Goal: Task Accomplishment & Management: Manage account settings

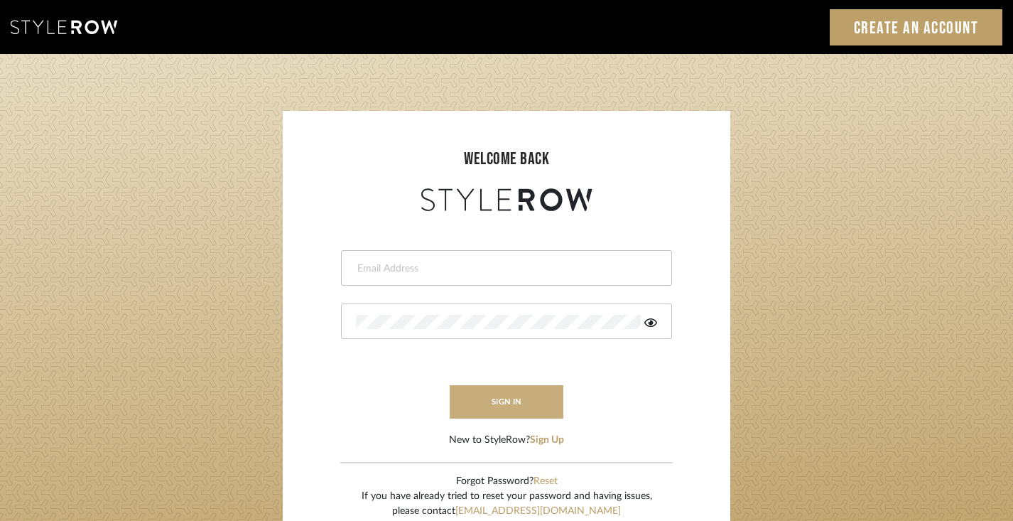
type input "[PERSON_NAME][EMAIL_ADDRESS][DOMAIN_NAME]"
click at [539, 403] on button "sign in" at bounding box center [507, 401] width 114 height 33
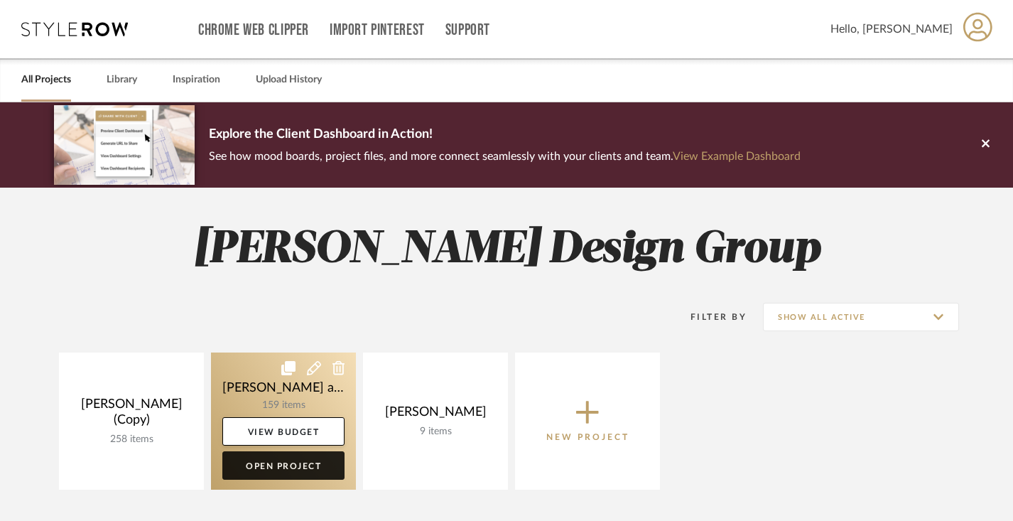
click at [293, 463] on link "Open Project" at bounding box center [283, 465] width 122 height 28
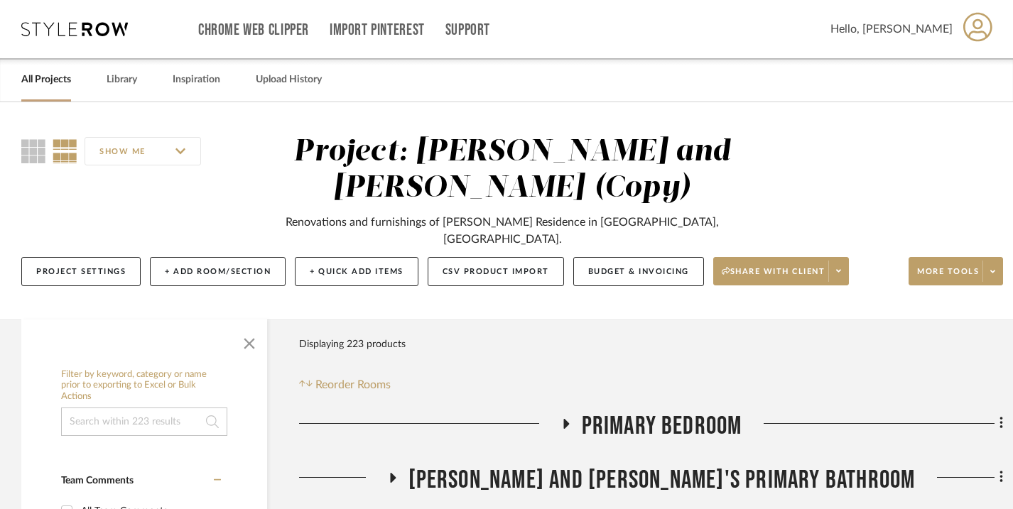
click at [567, 419] on icon at bounding box center [566, 424] width 6 height 10
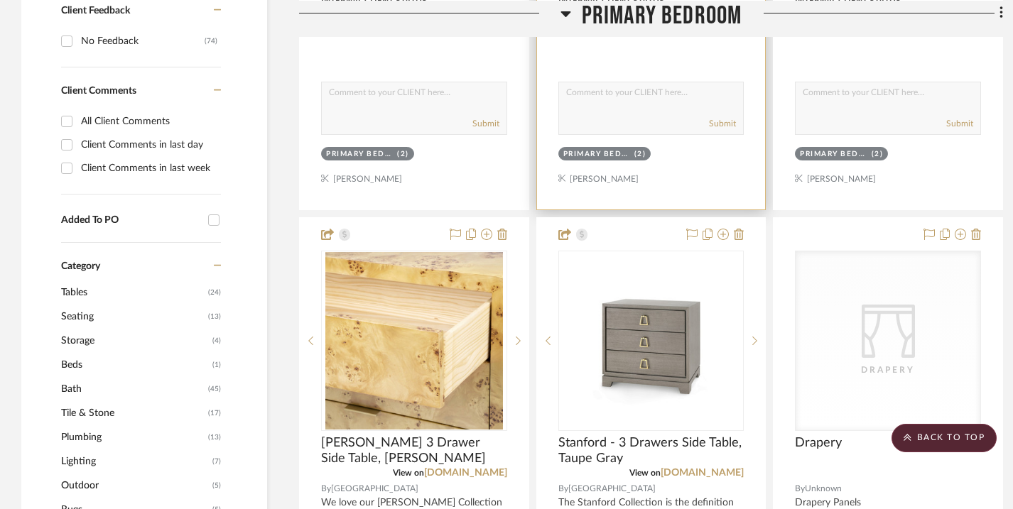
scroll to position [882, 0]
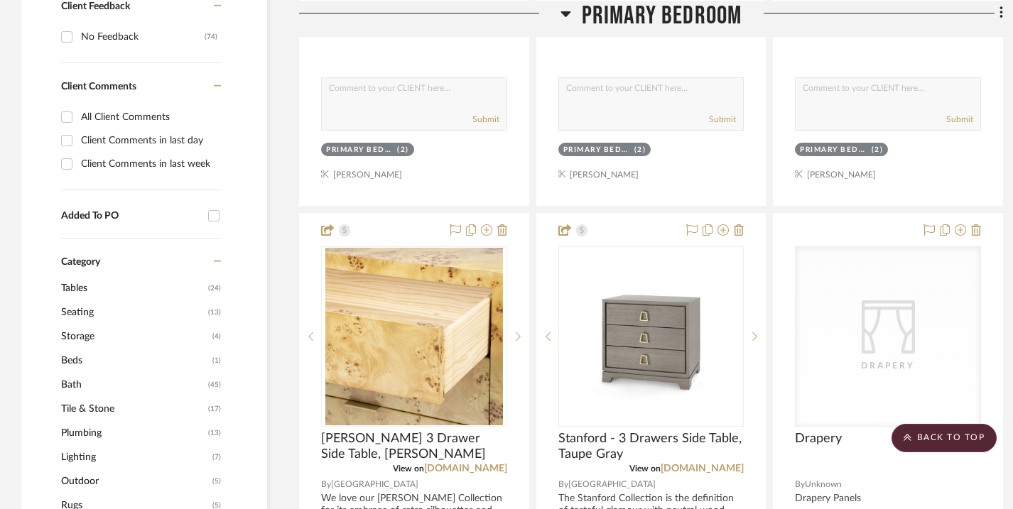
click at [567, 10] on icon at bounding box center [565, 12] width 11 height 17
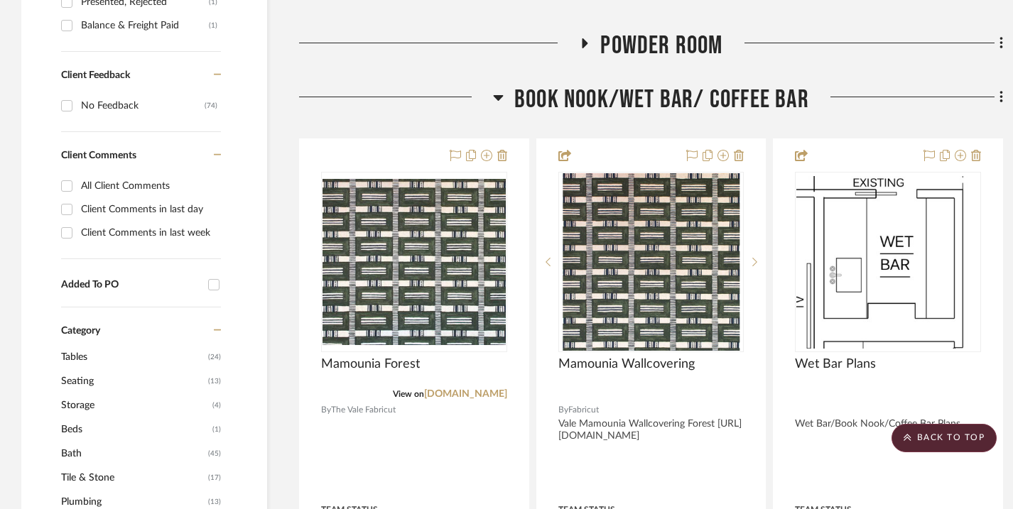
scroll to position [822, 0]
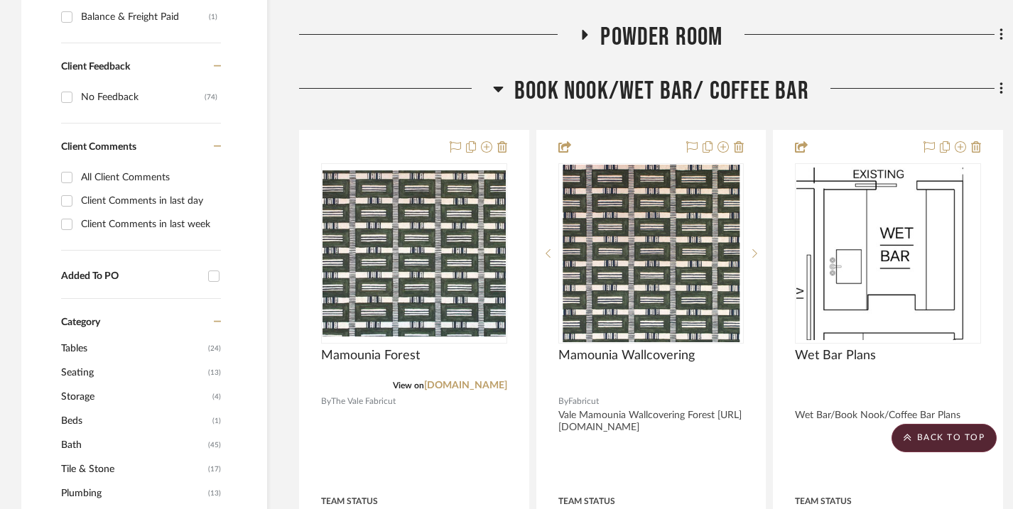
click at [499, 80] on icon at bounding box center [498, 88] width 11 height 17
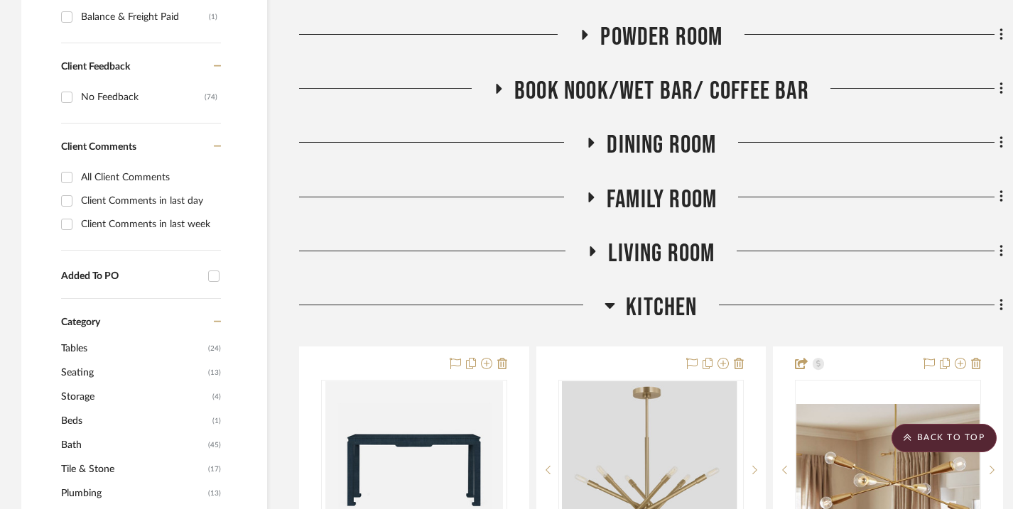
click at [592, 138] on icon at bounding box center [590, 143] width 17 height 11
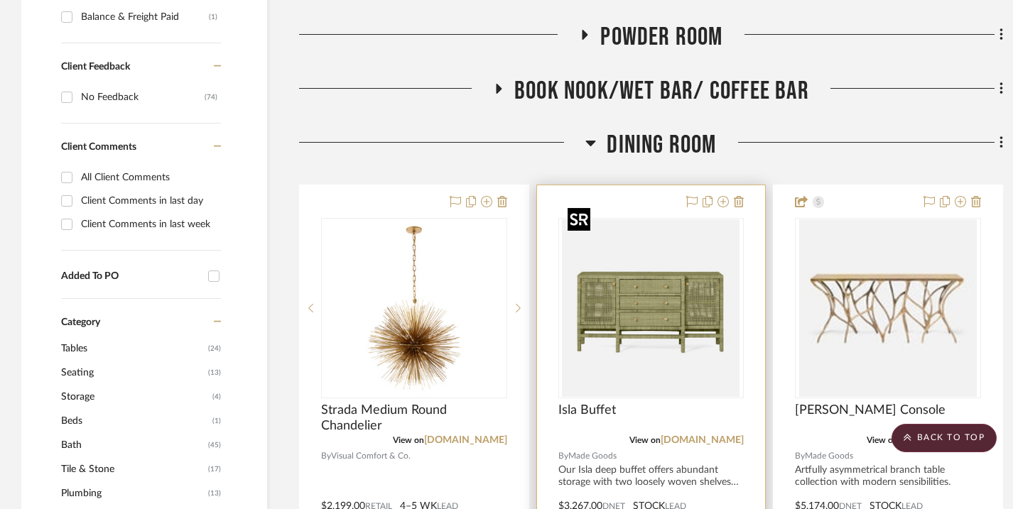
click at [663, 227] on img "0" at bounding box center [651, 308] width 178 height 178
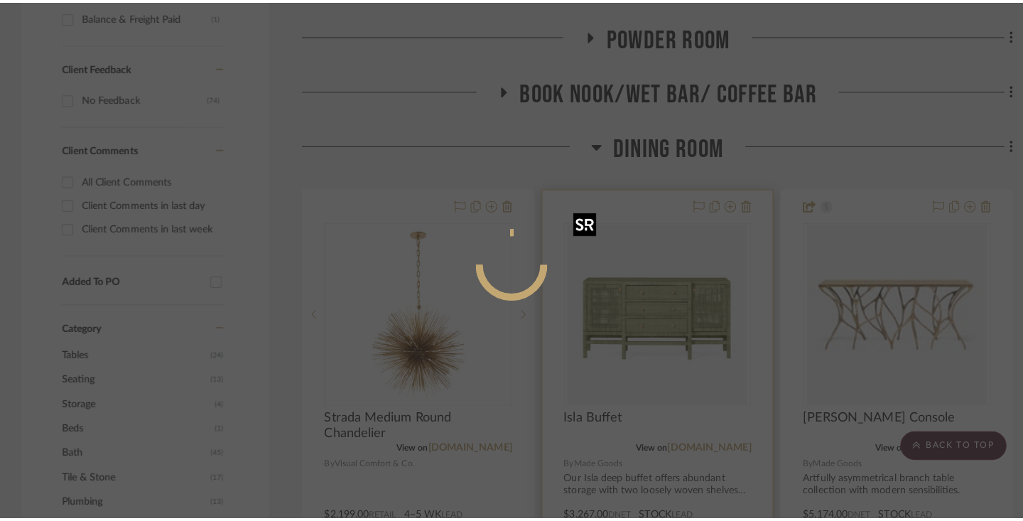
scroll to position [0, 0]
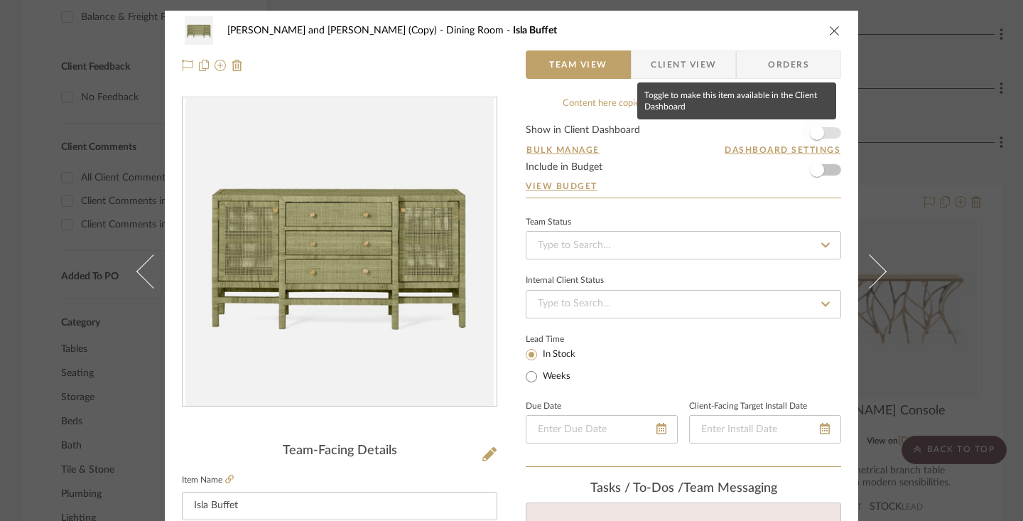
click at [815, 134] on span "button" at bounding box center [817, 133] width 14 height 14
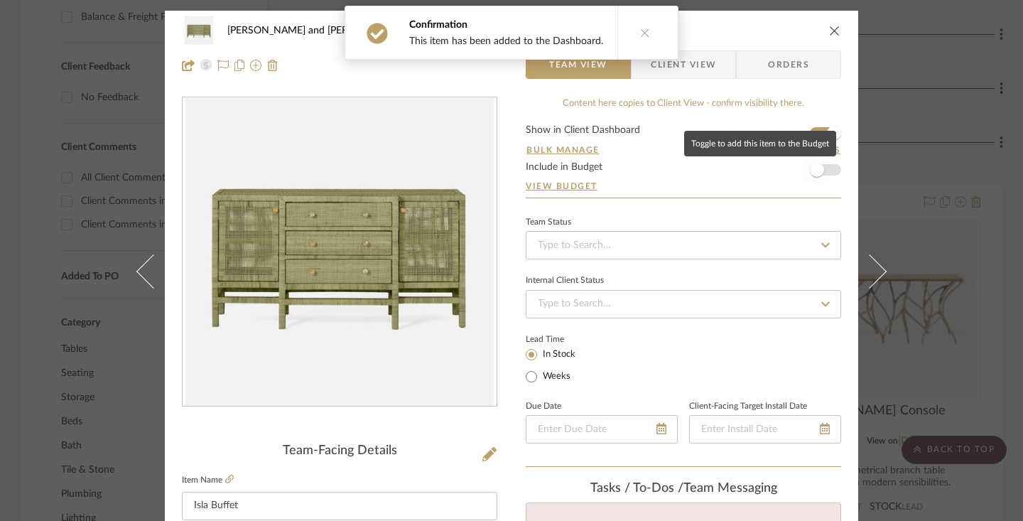
click at [818, 170] on span "button" at bounding box center [817, 170] width 14 height 14
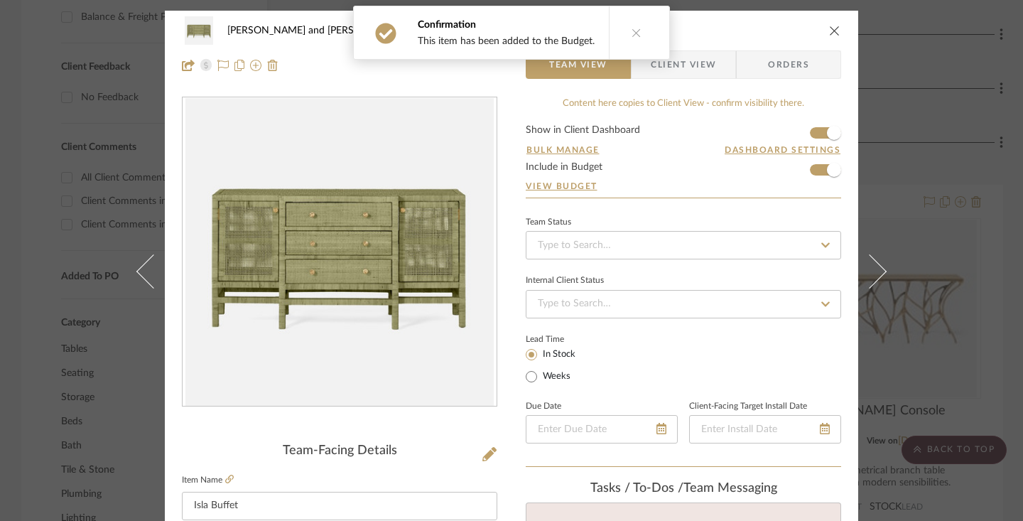
click at [685, 67] on span "Client View" at bounding box center [683, 64] width 65 height 28
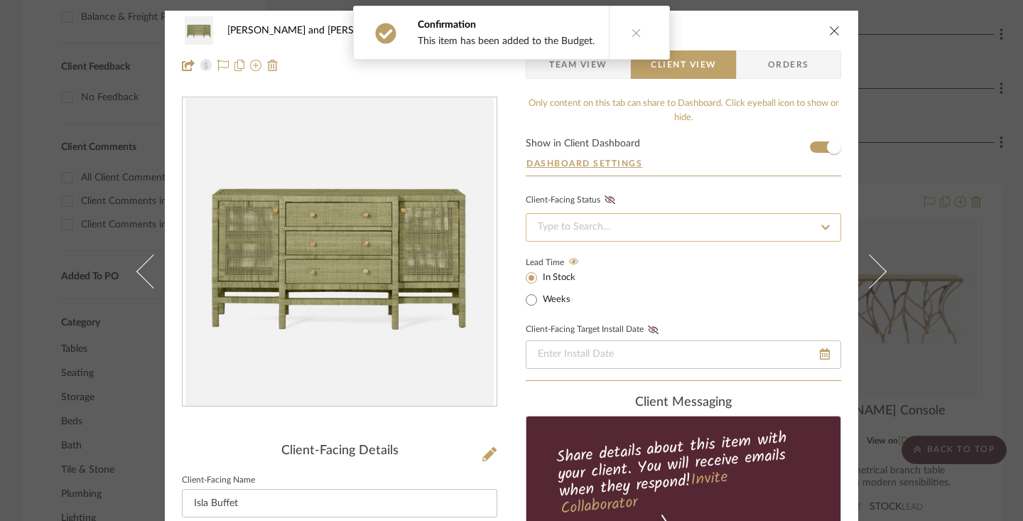
click at [629, 227] on input at bounding box center [683, 227] width 315 height 28
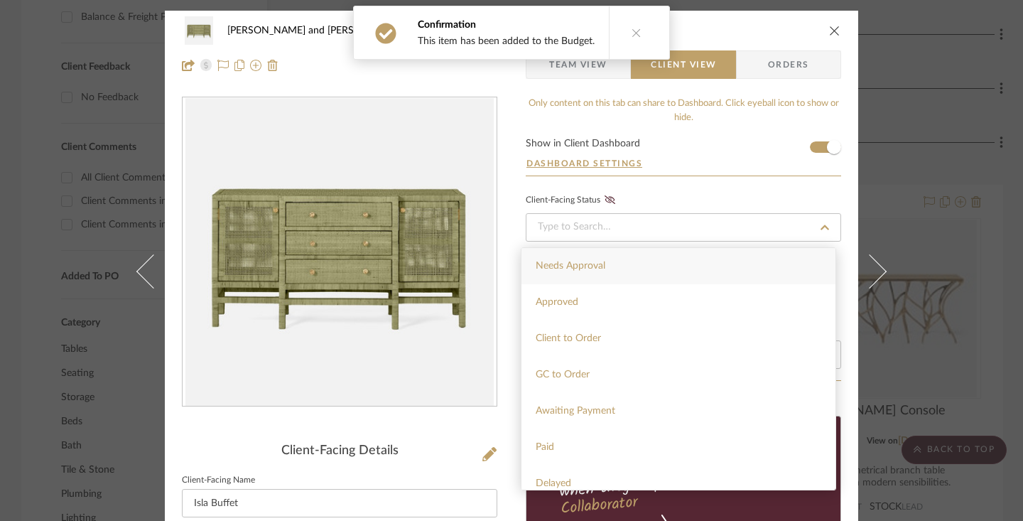
click at [602, 267] on span "Needs Approval" at bounding box center [571, 266] width 70 height 10
type input "10/7/2025"
type input "Needs Approval"
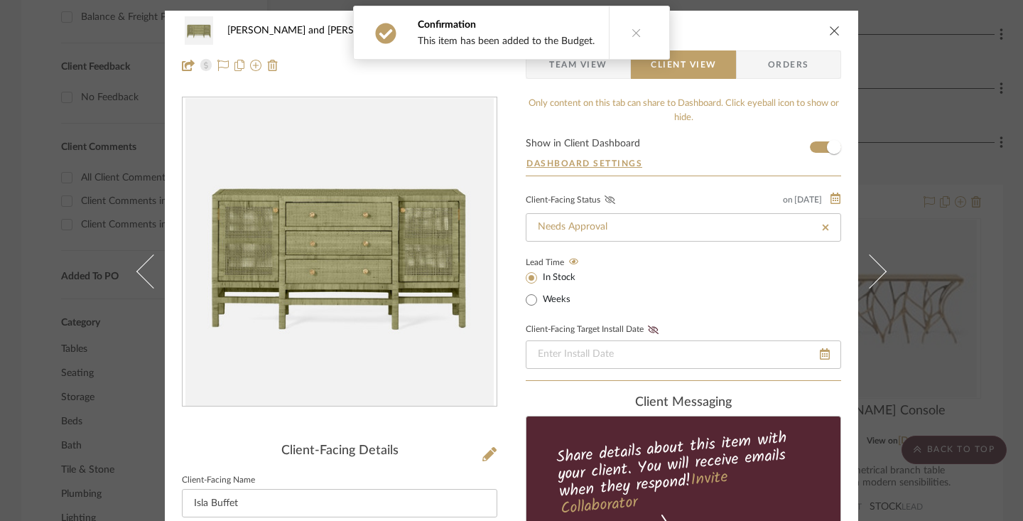
click at [604, 197] on icon at bounding box center [609, 199] width 11 height 9
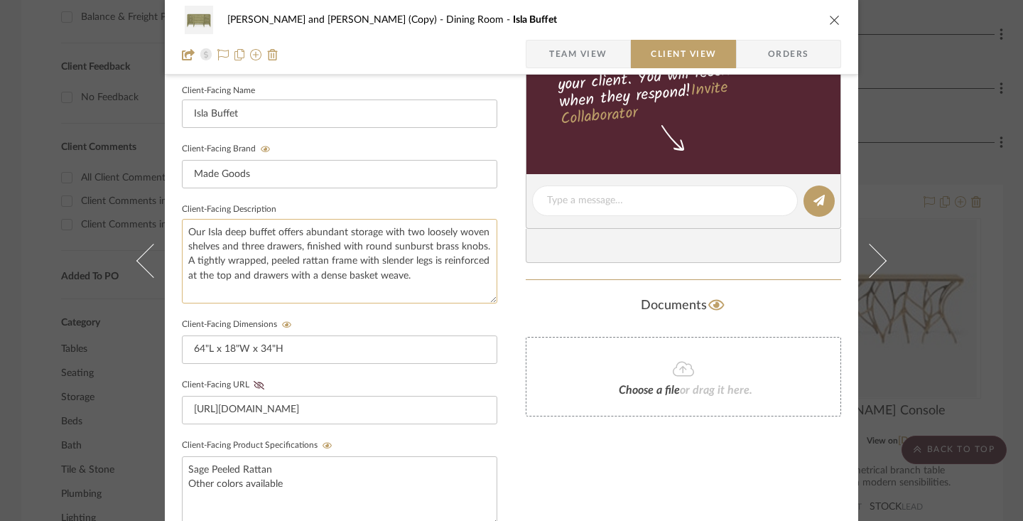
scroll to position [406, 0]
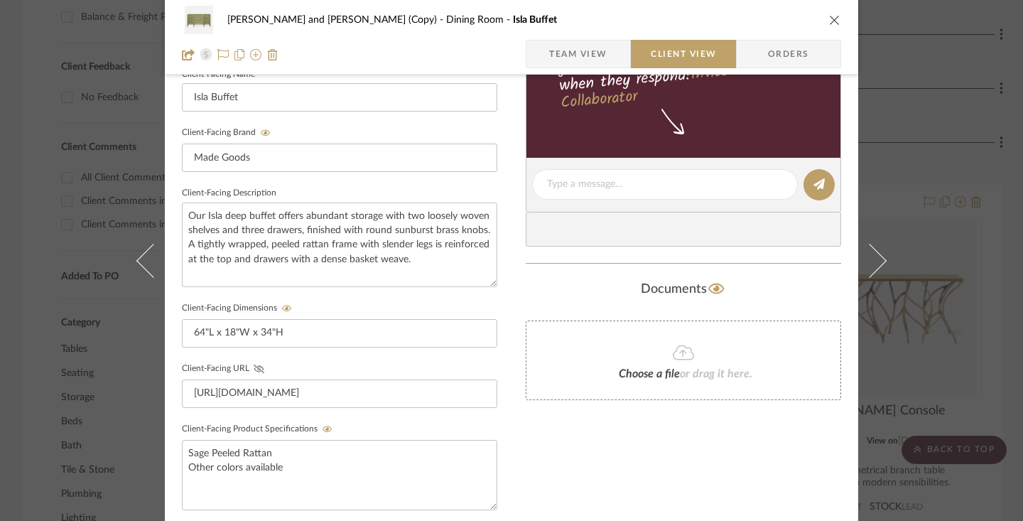
click at [254, 367] on icon at bounding box center [259, 368] width 11 height 9
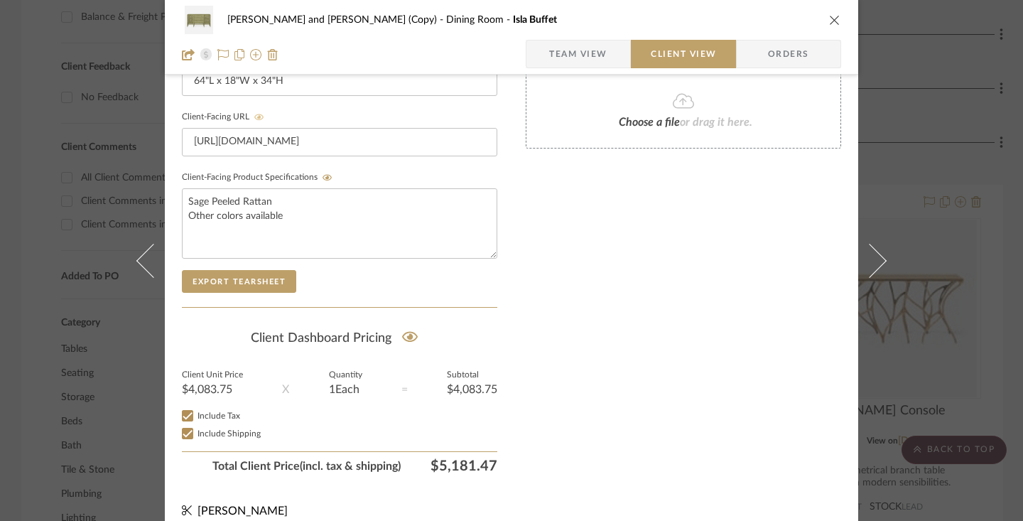
scroll to position [672, 0]
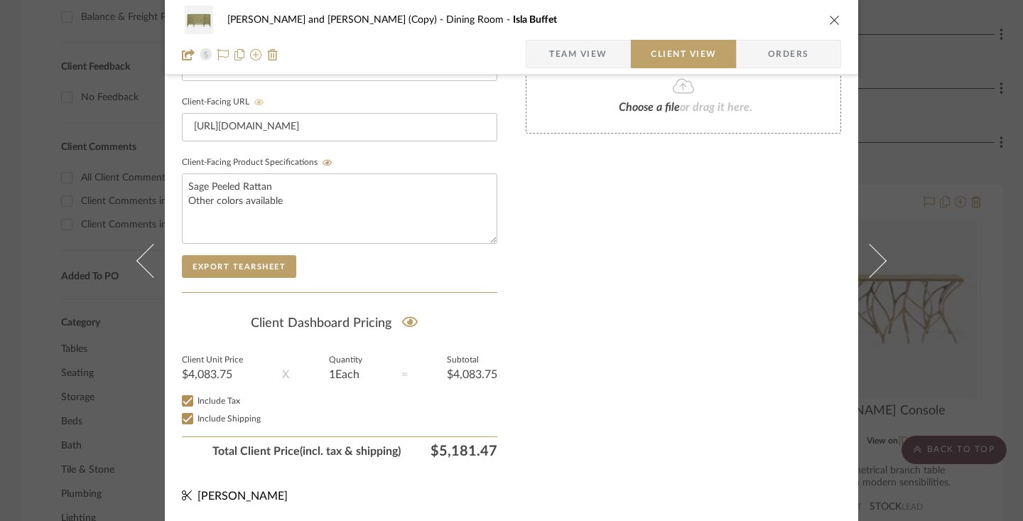
click at [832, 20] on icon "close" at bounding box center [834, 19] width 11 height 11
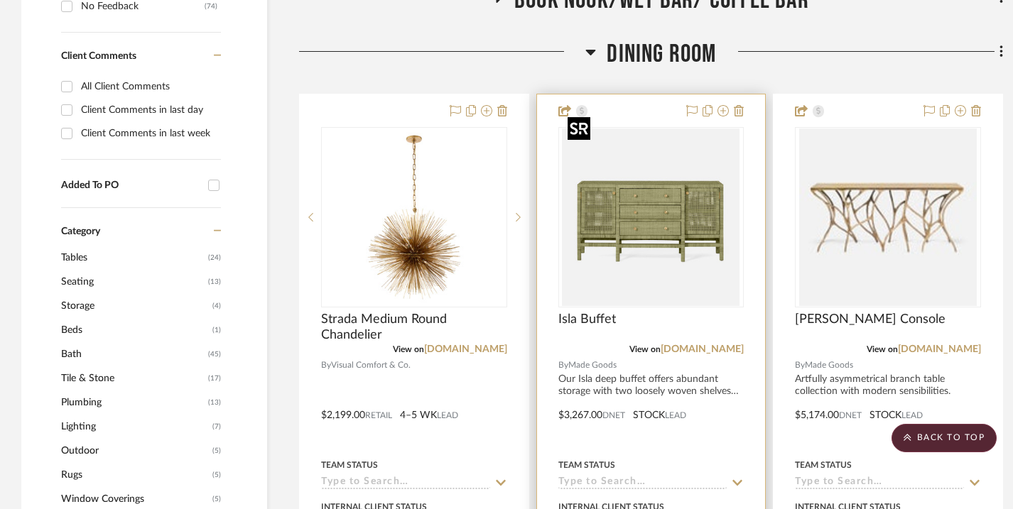
scroll to position [921, 0]
